Goal: Check status: Check status

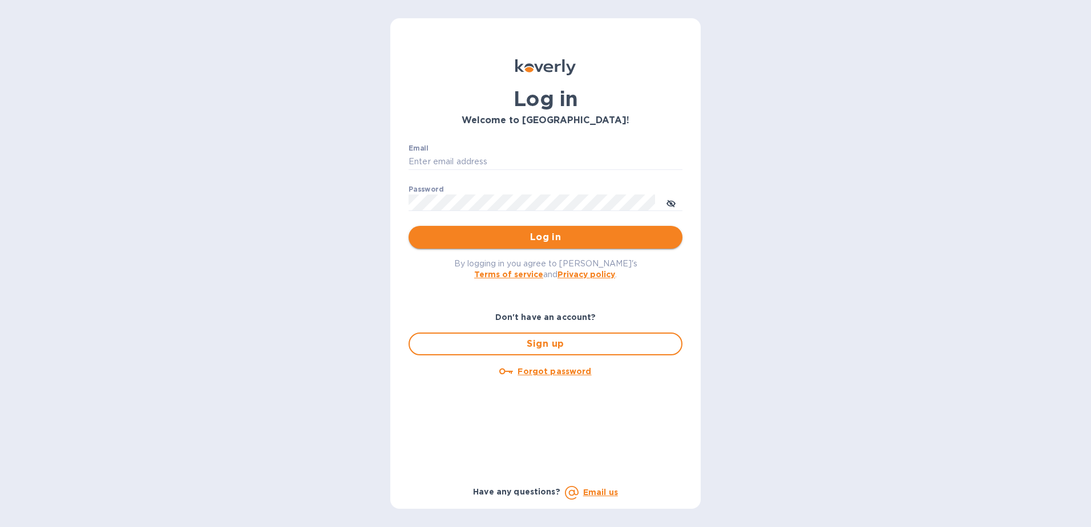
type input "[PERSON_NAME][EMAIL_ADDRESS][DOMAIN_NAME]"
click at [480, 233] on span "Log in" at bounding box center [546, 238] width 256 height 14
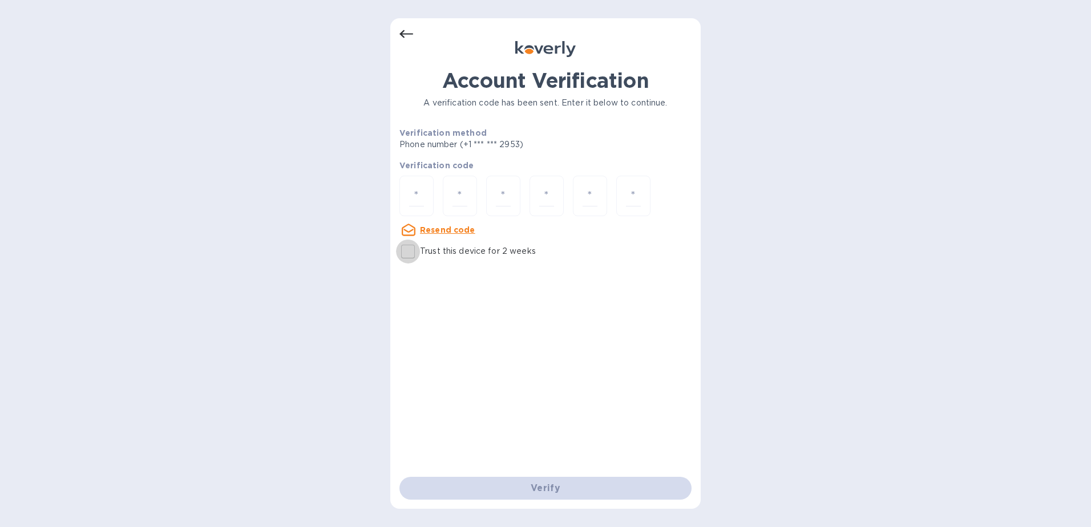
click at [404, 255] on input "Trust this device for 2 weeks" at bounding box center [408, 252] width 24 height 24
checkbox input "true"
click at [414, 188] on input "number" at bounding box center [416, 196] width 15 height 21
paste input "6"
type input "6"
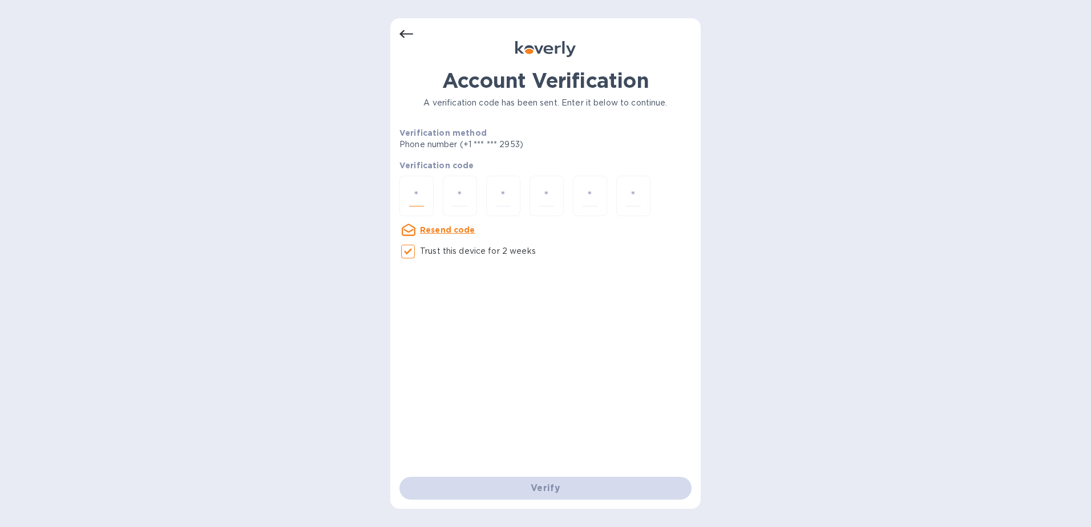
type input "0"
type input "4"
type input "9"
type input "8"
type input "4"
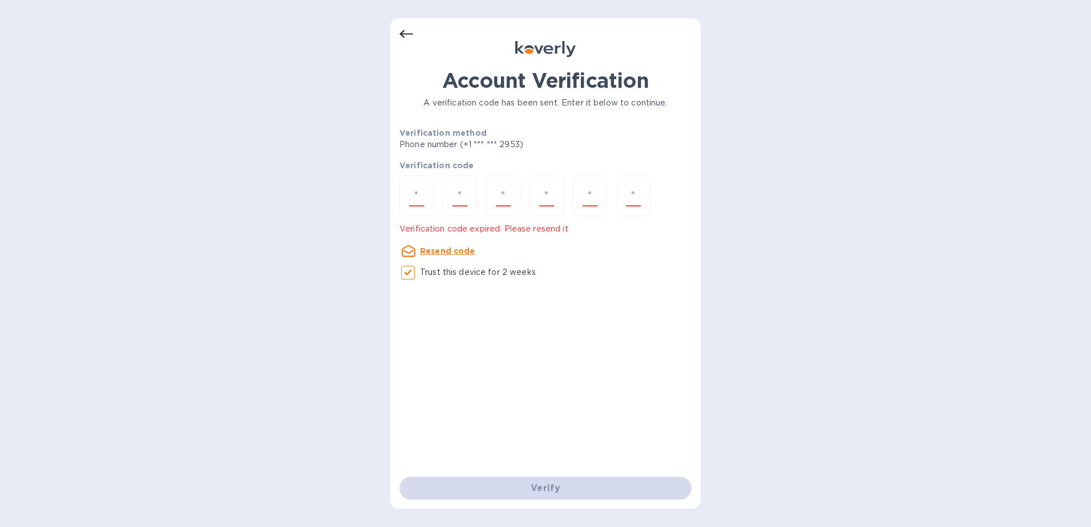
click at [440, 252] on u "Resend code" at bounding box center [447, 251] width 55 height 9
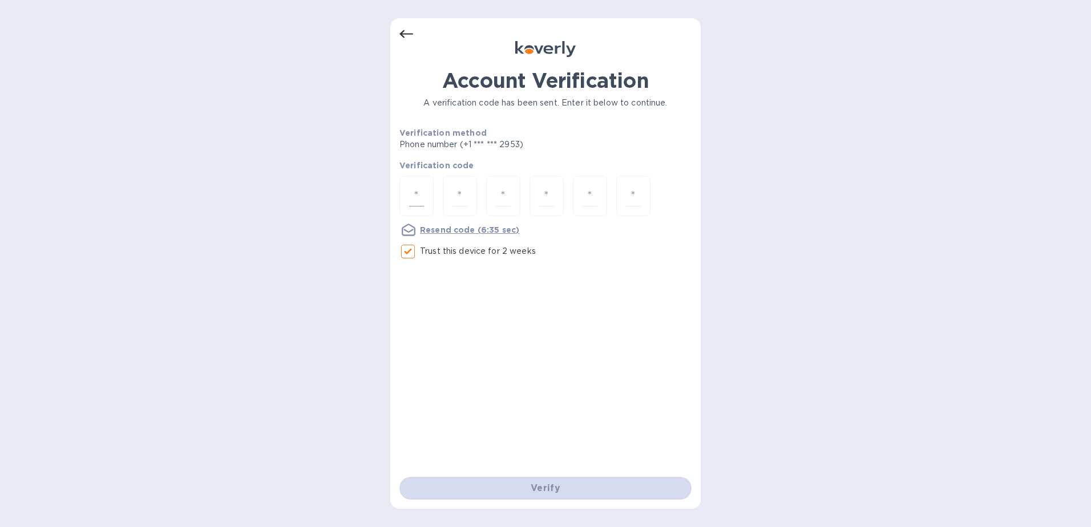
click at [426, 196] on div at bounding box center [417, 196] width 34 height 41
paste input "1"
type input "1"
type input "7"
type input "4"
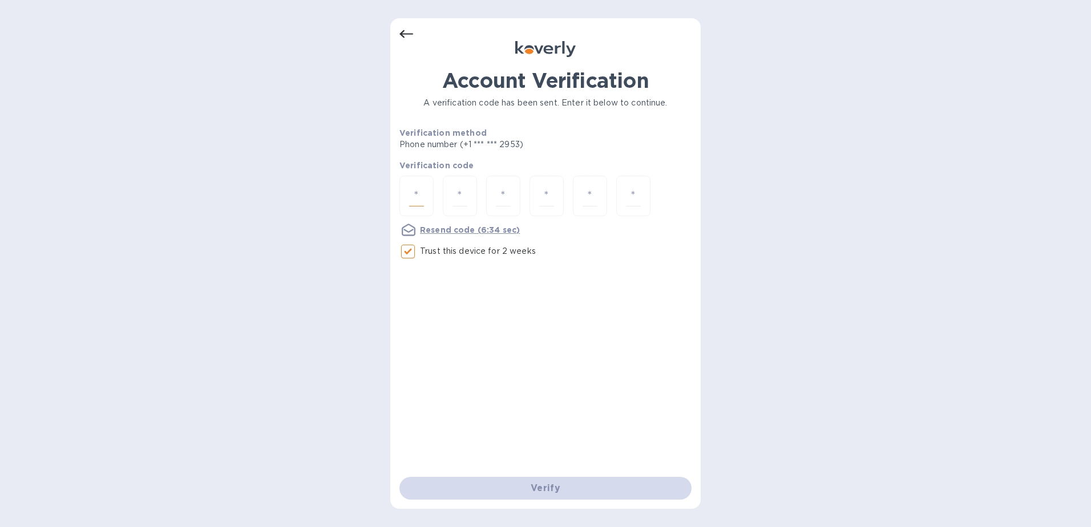
type input "6"
type input "0"
type input "6"
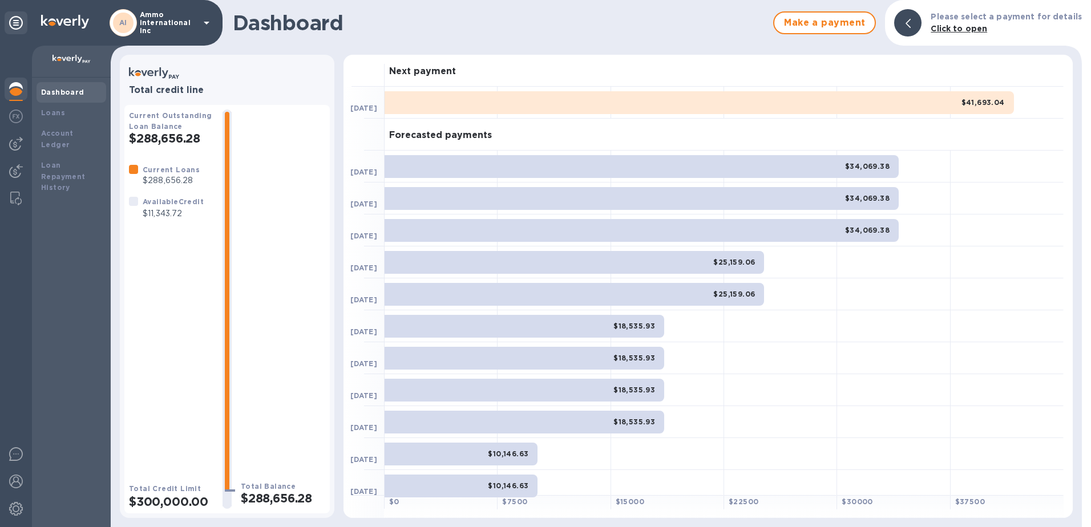
click at [171, 42] on div "AI Ammo international inc" at bounding box center [111, 23] width 223 height 46
click at [185, 26] on p "Ammo international inc" at bounding box center [168, 23] width 57 height 24
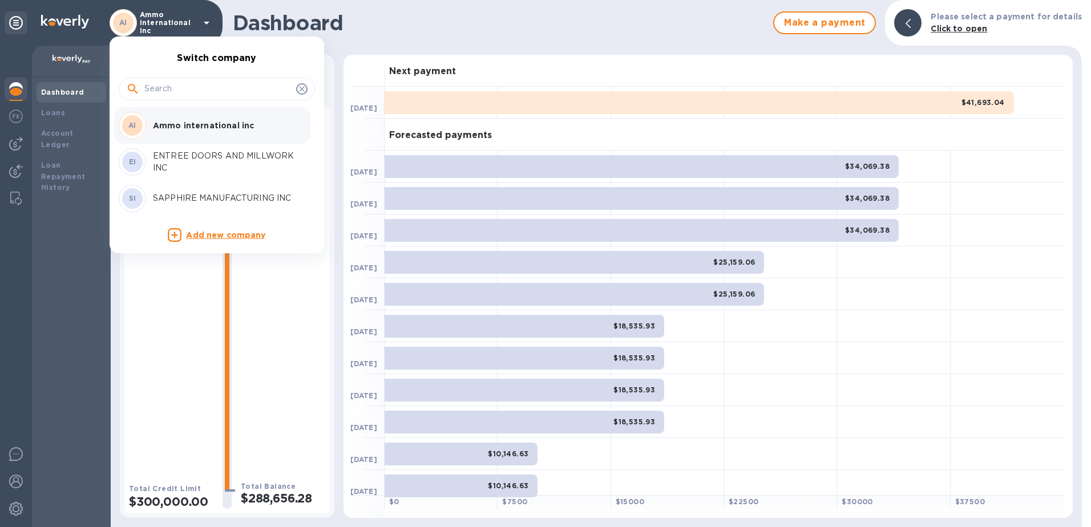
click at [178, 164] on p "ENTREE DOORS AND MILLWORK INC" at bounding box center [225, 162] width 144 height 24
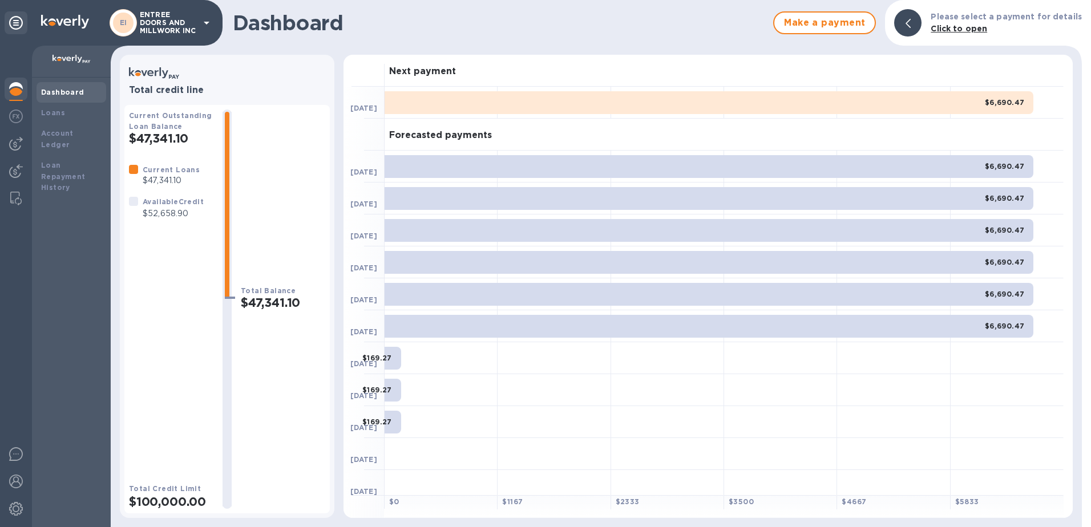
click at [176, 26] on p "ENTREE DOORS AND MILLWORK INC" at bounding box center [168, 23] width 57 height 24
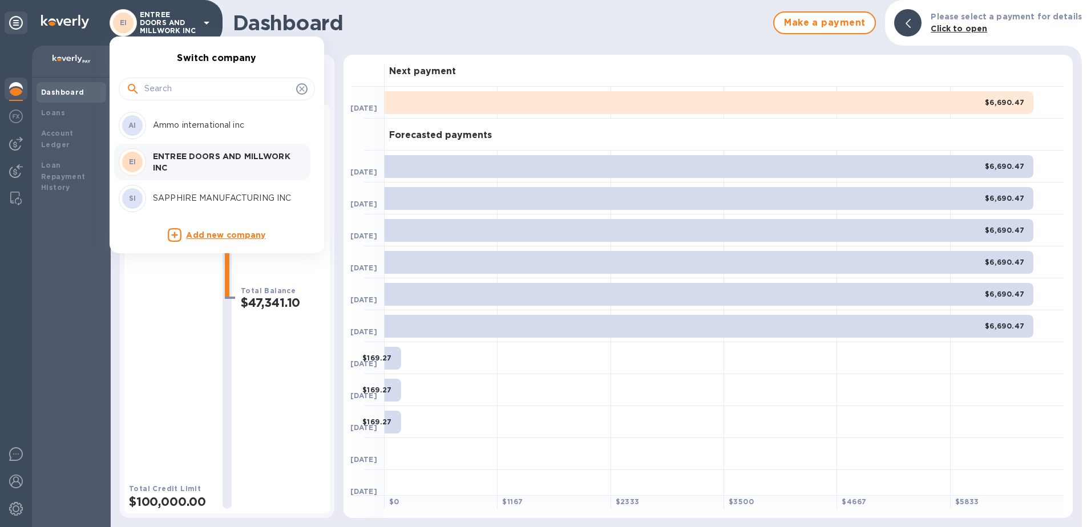
click at [183, 211] on div "SI SAPPHIRE MANUFACTURING INC" at bounding box center [208, 198] width 178 height 27
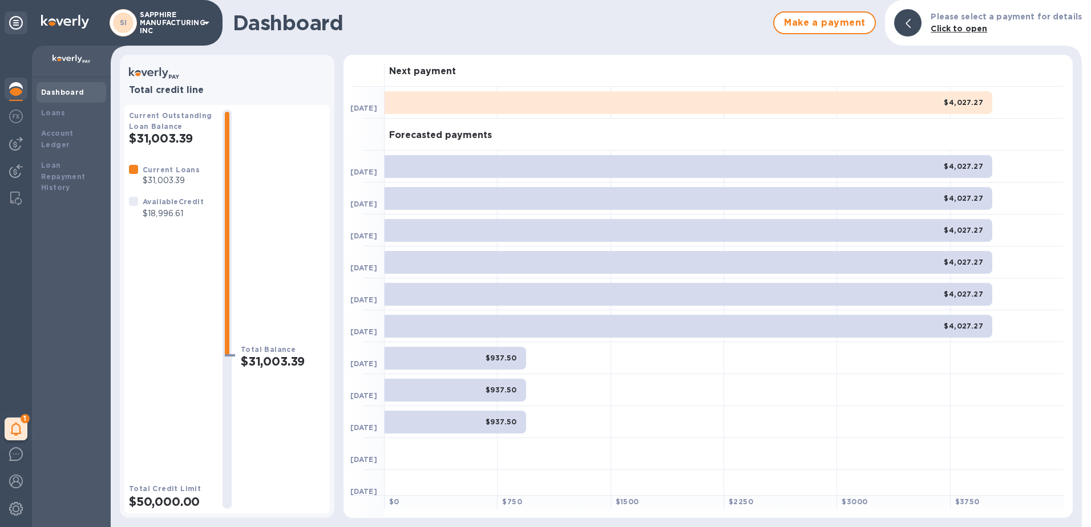
click at [180, 17] on p "SAPPHIRE MANUFACTURING INC" at bounding box center [168, 23] width 57 height 24
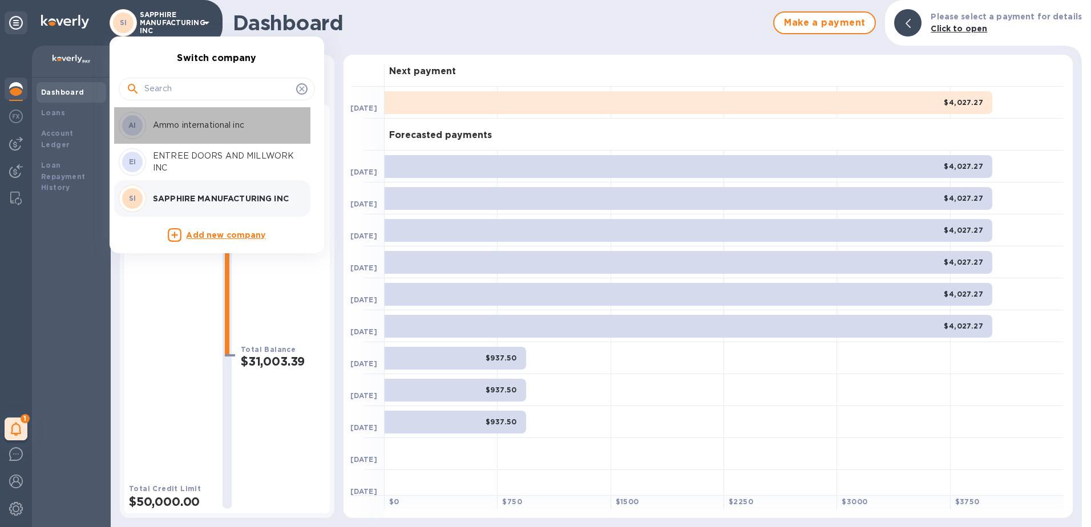
click at [176, 126] on p "Ammo international inc" at bounding box center [225, 125] width 144 height 12
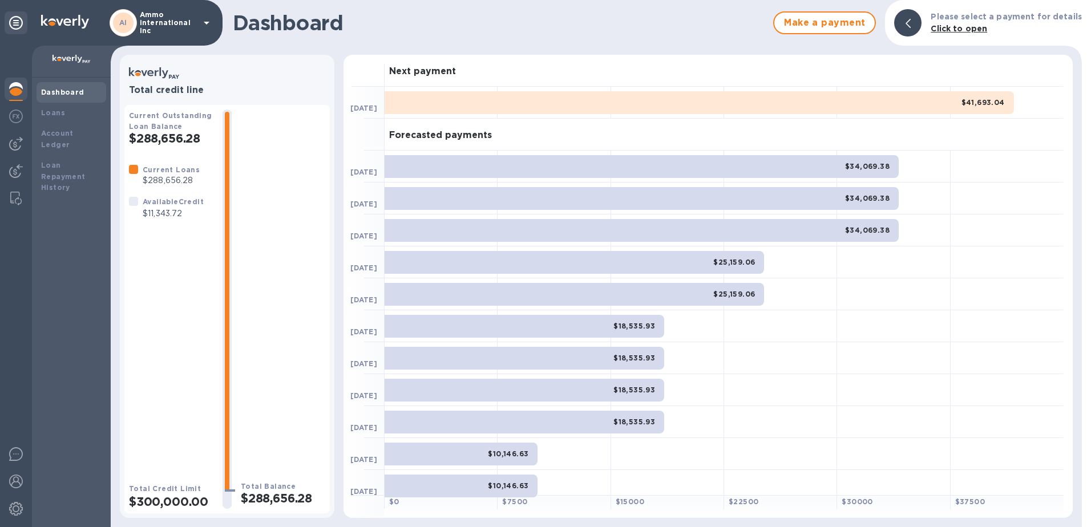
click at [279, 276] on div "Total Balance $288,656.28" at bounding box center [283, 310] width 84 height 400
click at [205, 23] on icon at bounding box center [207, 23] width 14 height 14
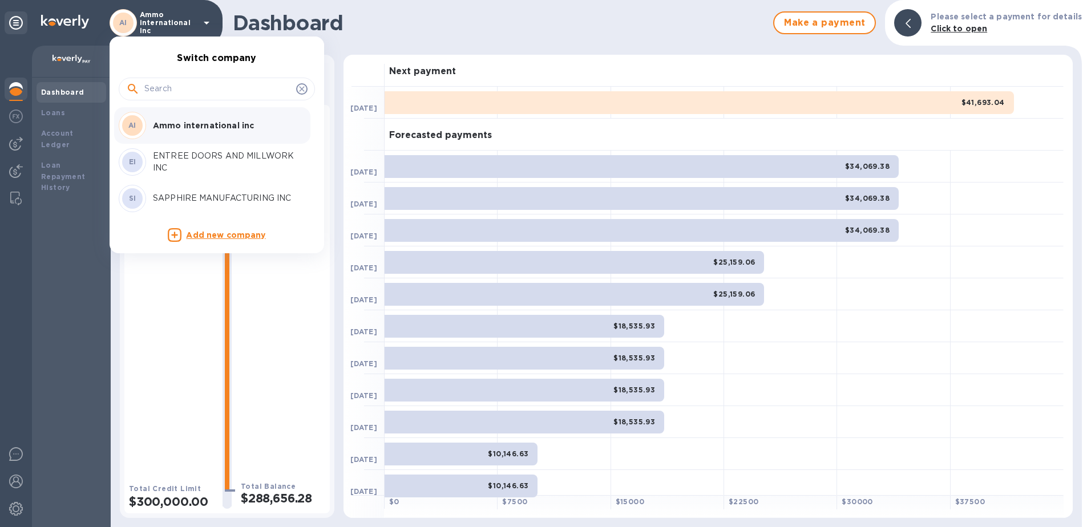
click at [186, 149] on div "EI ENTREE DOORS AND MILLWORK INC" at bounding box center [208, 161] width 178 height 27
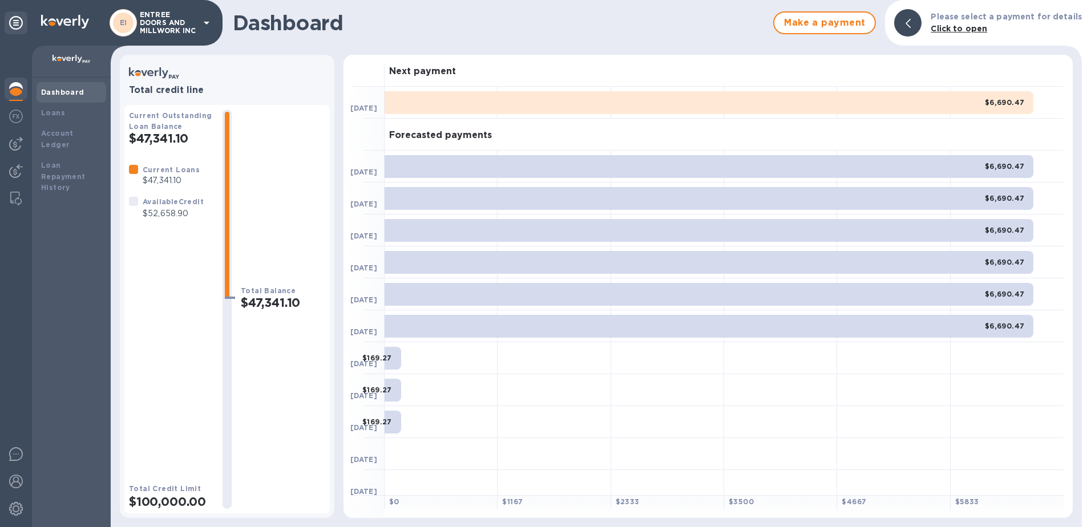
click at [205, 26] on icon at bounding box center [207, 23] width 14 height 14
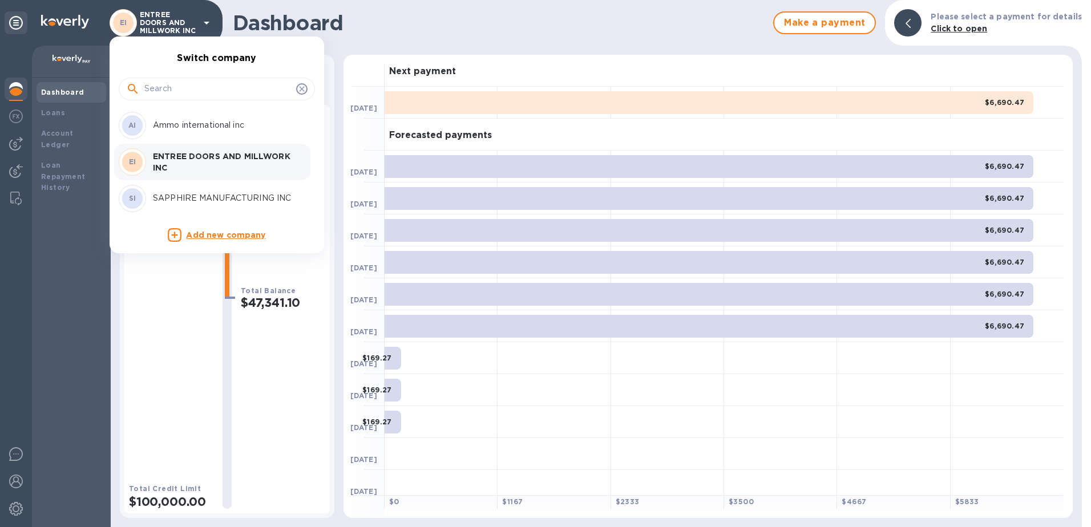
click at [165, 201] on p "SAPPHIRE MANUFACTURING INC" at bounding box center [225, 198] width 144 height 12
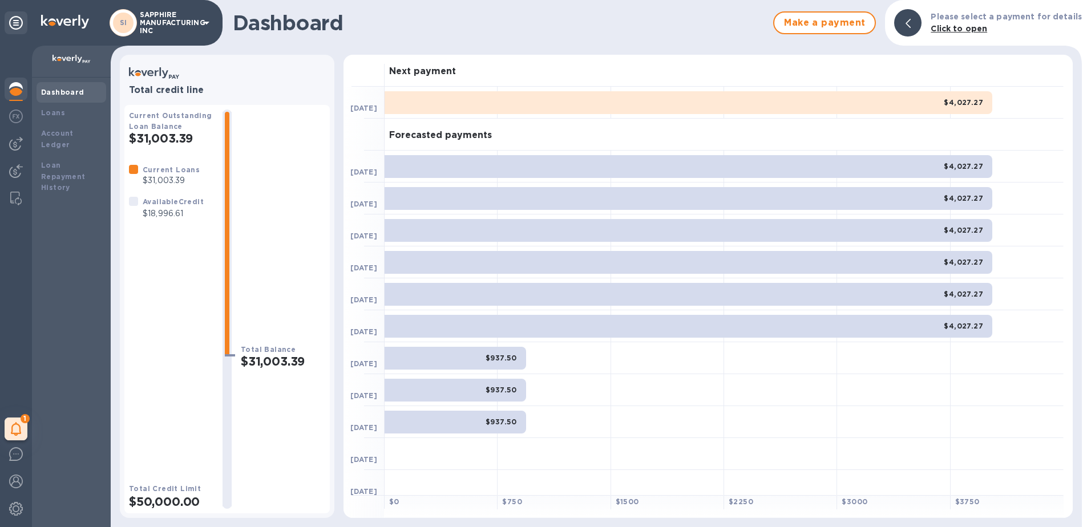
click at [172, 30] on p "SAPPHIRE MANUFACTURING INC" at bounding box center [168, 23] width 57 height 24
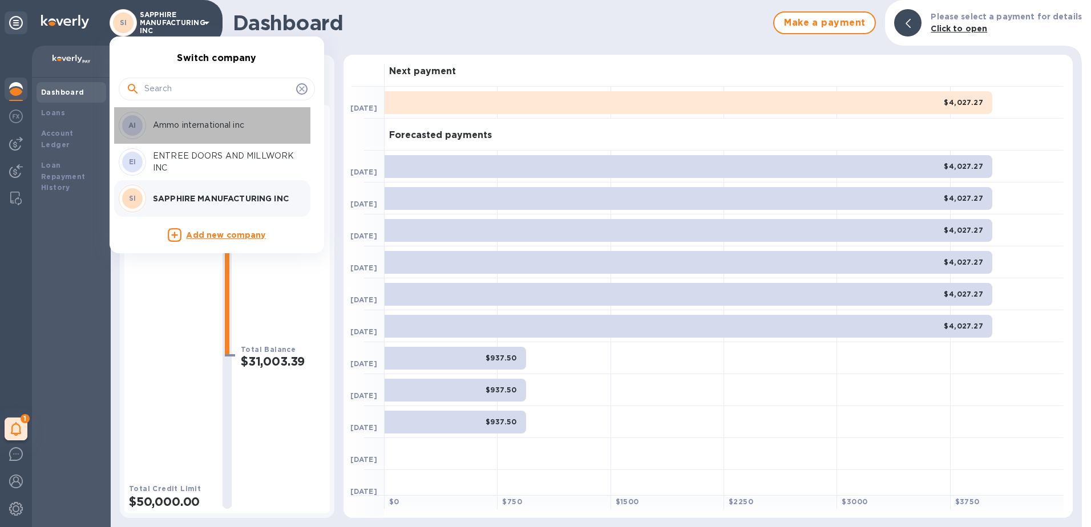
click at [163, 127] on p "Ammo international inc" at bounding box center [225, 125] width 144 height 12
